Goal: Information Seeking & Learning: Learn about a topic

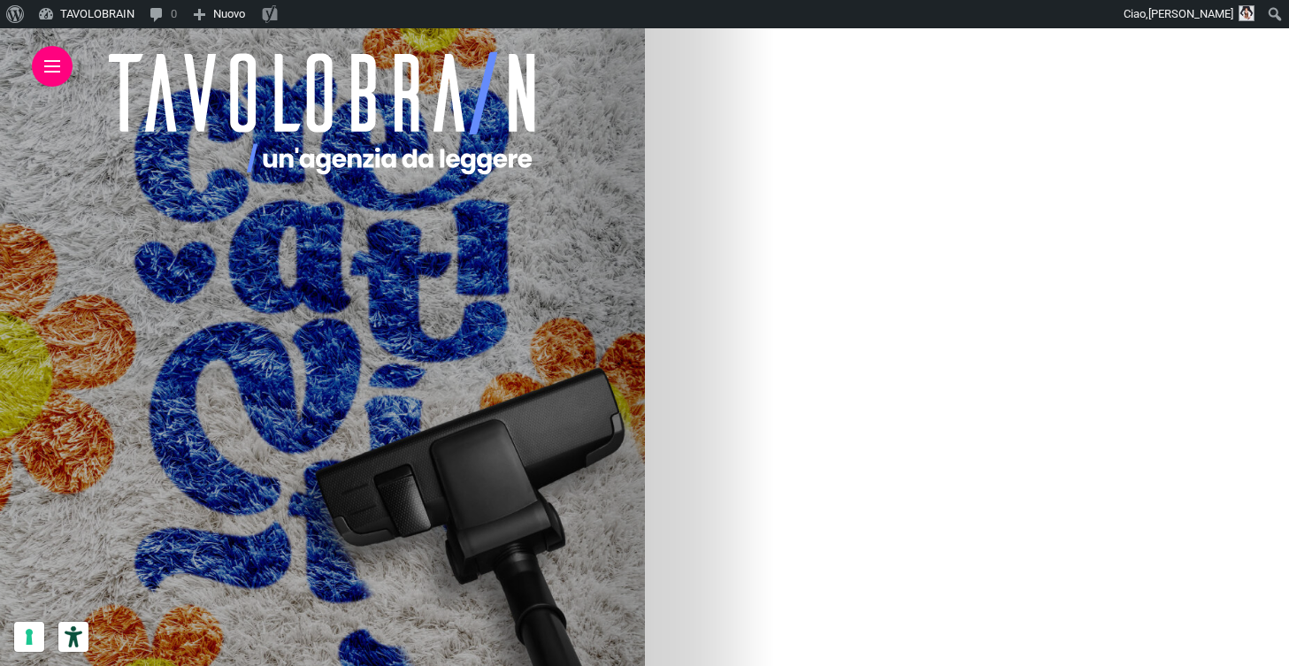
scroll to position [705, 0]
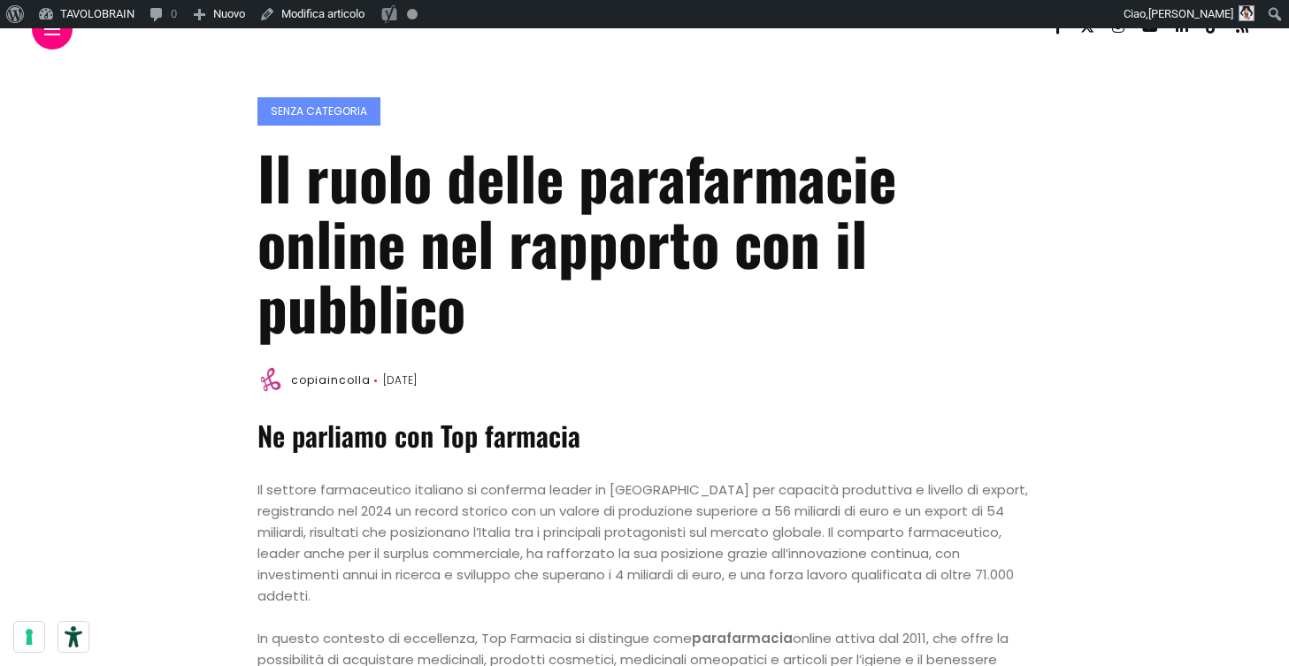
scroll to position [32, 0]
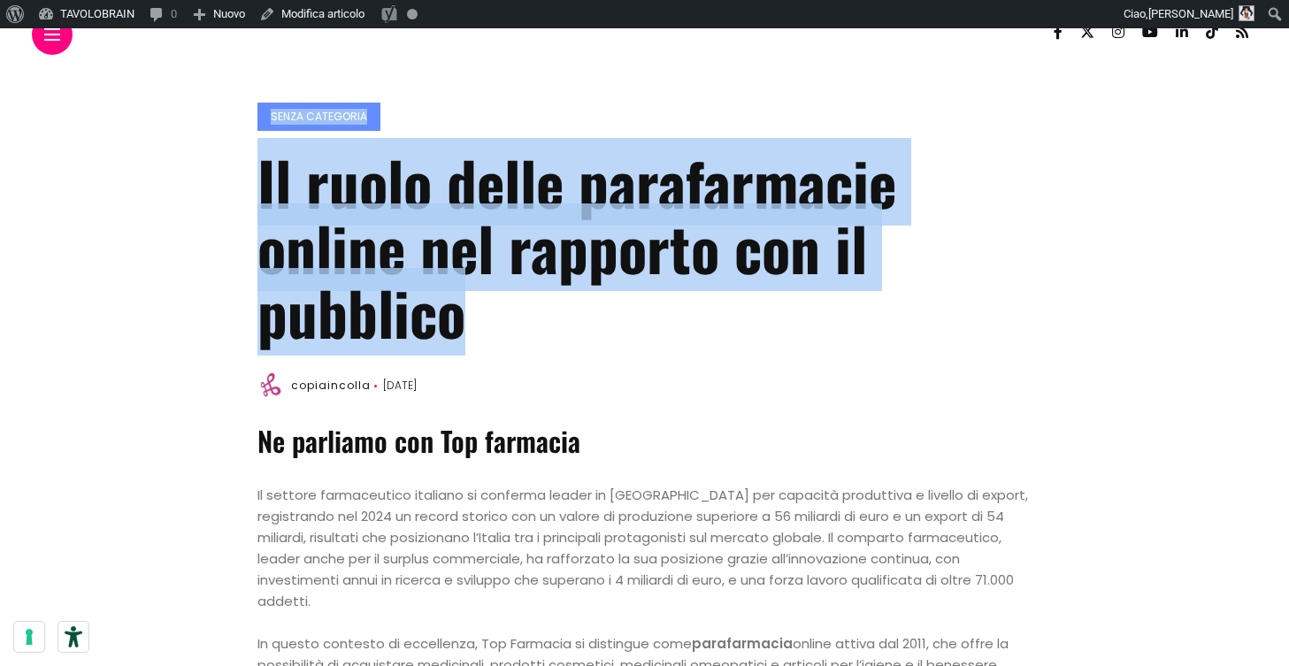
drag, startPoint x: 256, startPoint y: 176, endPoint x: 467, endPoint y: 316, distance: 252.6
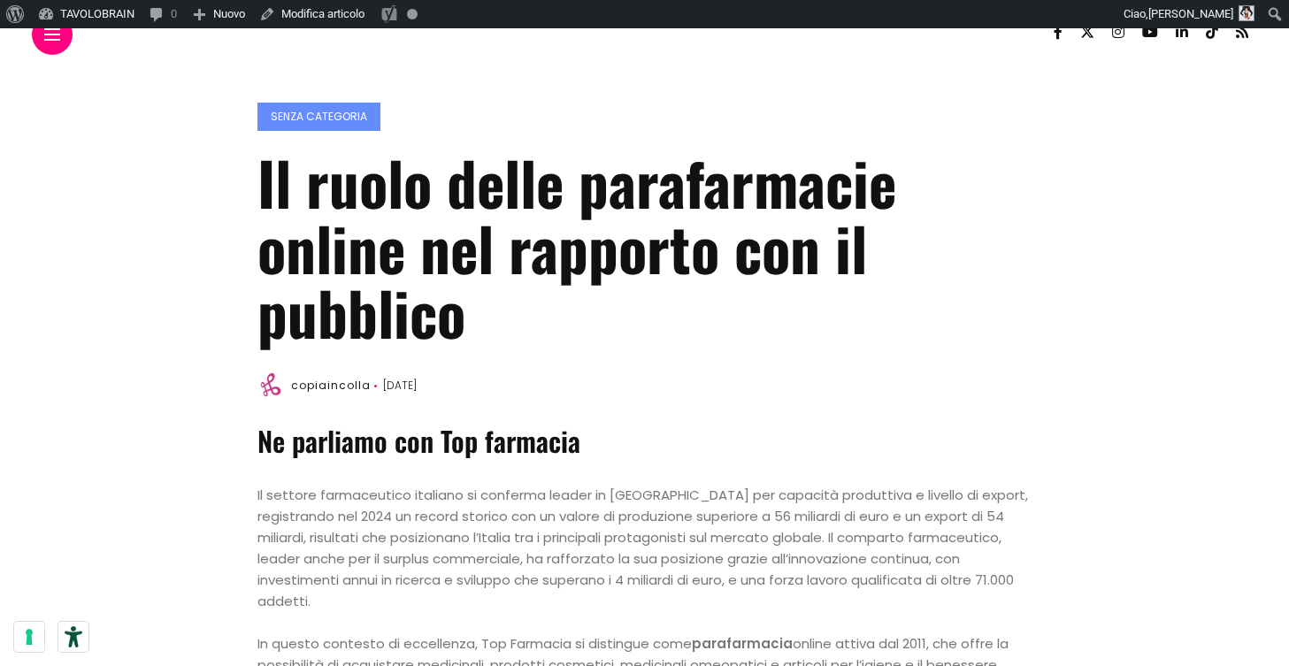
click at [534, 309] on h1 "Il ruolo delle parafarmacie online nel rapporto con il pubblico" at bounding box center [643, 246] width 773 height 195
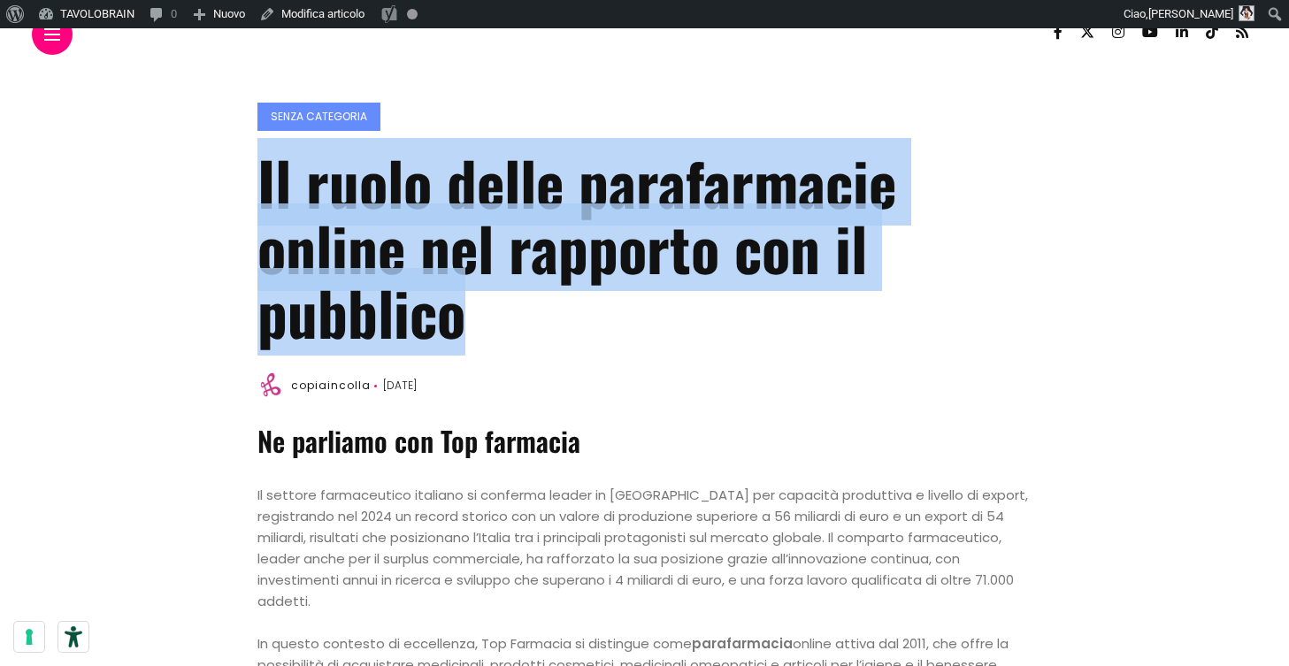
drag, startPoint x: 461, startPoint y: 325, endPoint x: 263, endPoint y: 169, distance: 251.9
click at [263, 169] on h1 "Il ruolo delle parafarmacie online nel rapporto con il pubblico" at bounding box center [643, 246] width 773 height 195
copy h1 "Il ruolo delle parafarmacie online nel rapporto con il pubblico"
click at [547, 298] on h1 "Il ruolo delle parafarmacie online nel rapporto con il pubblico" at bounding box center [643, 246] width 773 height 195
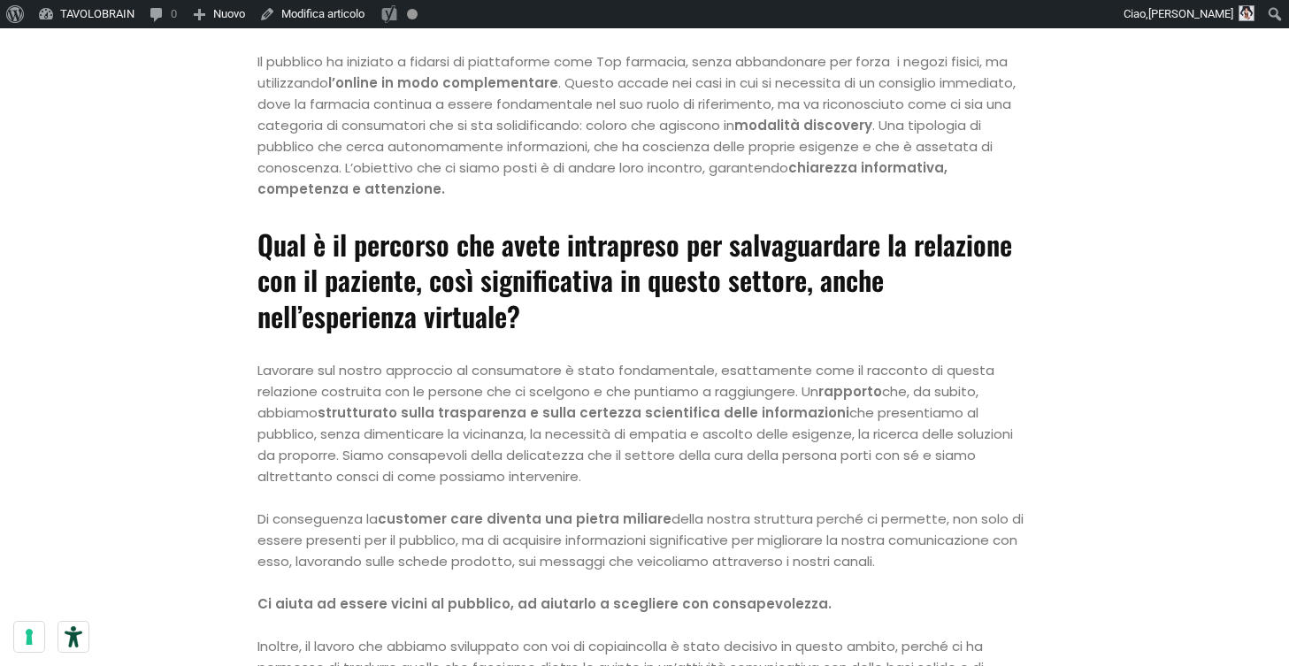
scroll to position [1089, 0]
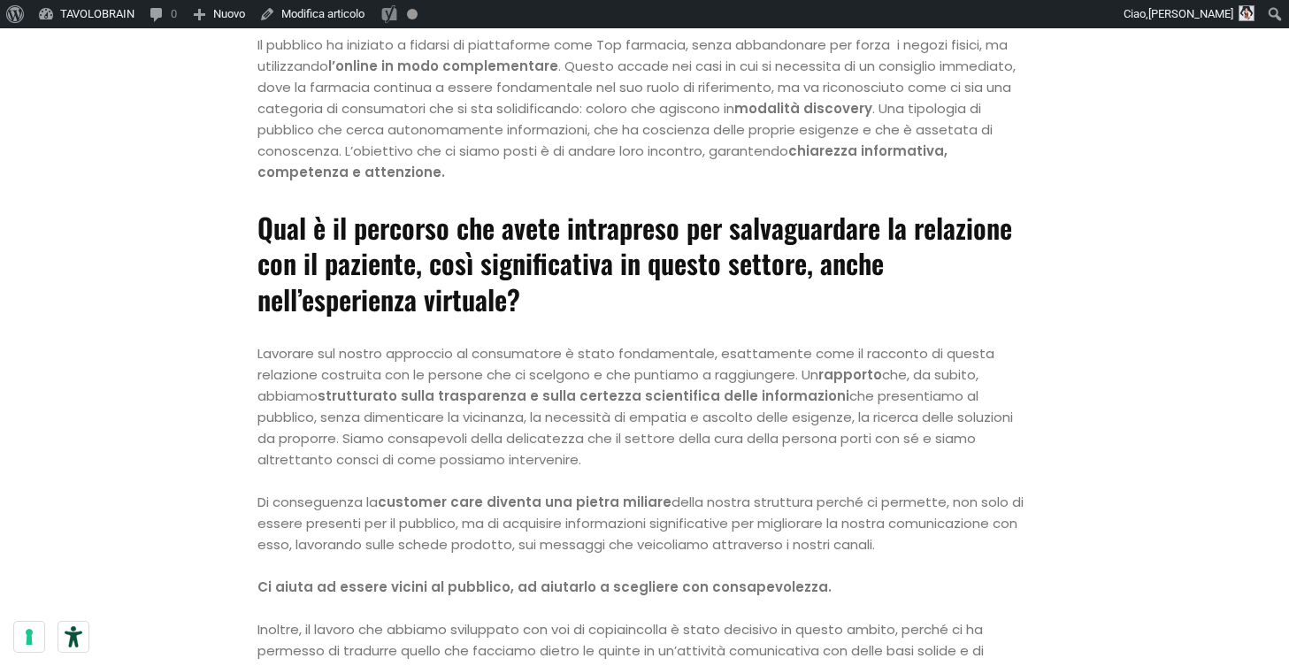
click at [419, 578] on strong "Ci aiuta ad essere vicini al pubblico, ad aiutarlo a scegliere con consapevolez…" at bounding box center [544, 587] width 574 height 19
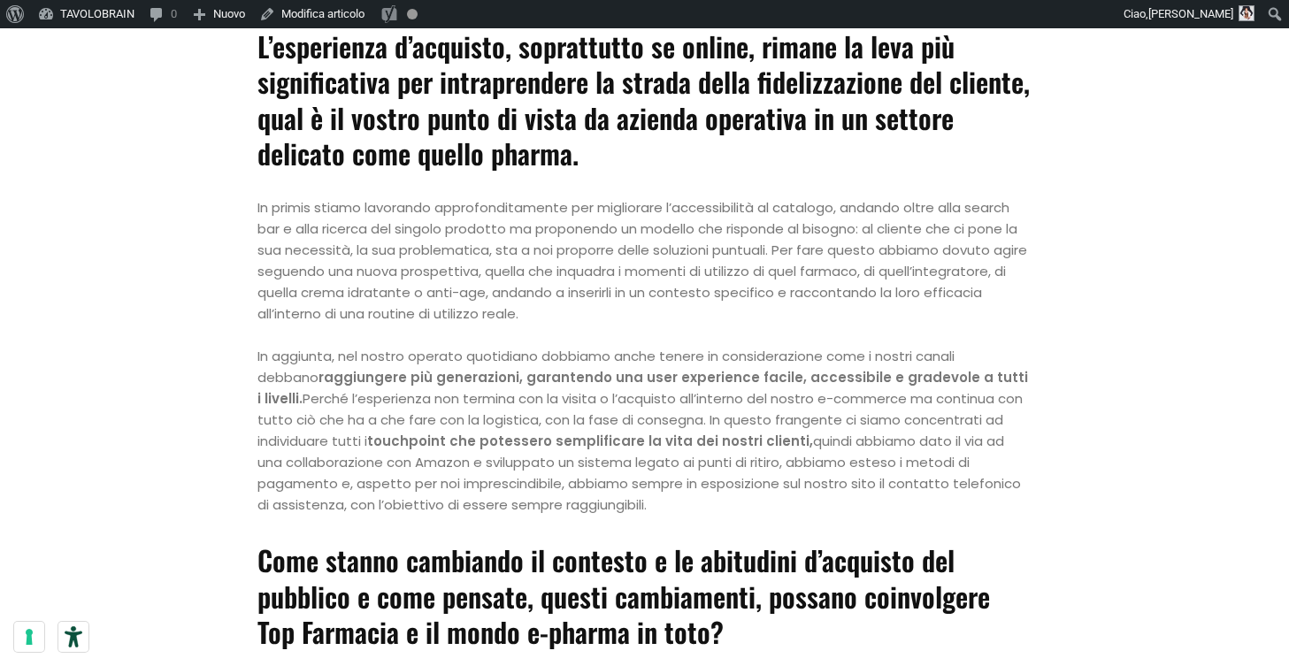
scroll to position [1765, 0]
